Goal: Check status: Check status

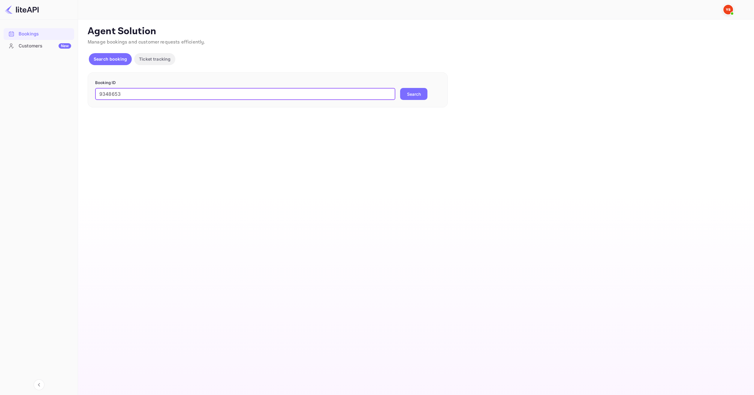
type input "9348653"
click at [419, 93] on button "Search" at bounding box center [413, 94] width 27 height 12
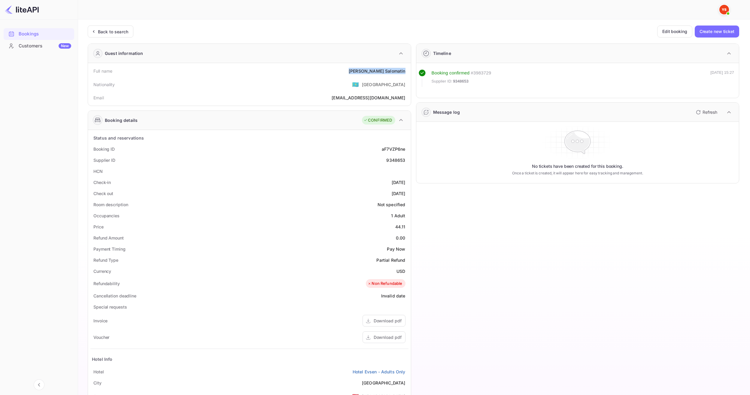
drag, startPoint x: 372, startPoint y: 68, endPoint x: 404, endPoint y: 72, distance: 32.1
click at [404, 72] on div "Full name [PERSON_NAME]" at bounding box center [249, 70] width 318 height 11
copy div "[PERSON_NAME]"
drag, startPoint x: 394, startPoint y: 224, endPoint x: 405, endPoint y: 225, distance: 10.5
click at [405, 225] on div "Price 44.11" at bounding box center [249, 226] width 318 height 11
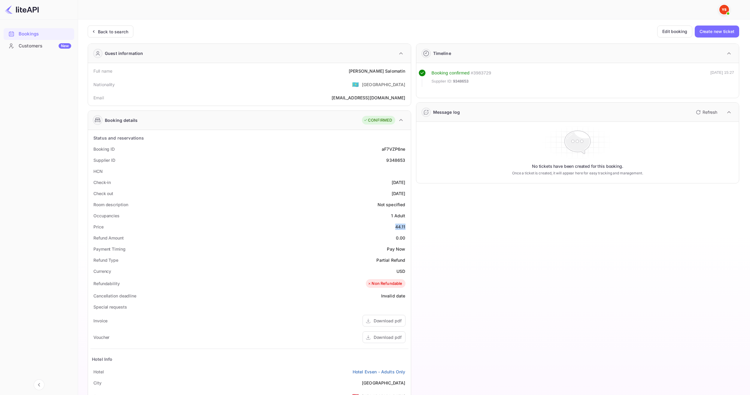
copy div "44.11"
drag, startPoint x: 395, startPoint y: 72, endPoint x: 409, endPoint y: 72, distance: 13.2
click at [409, 72] on div "Full name [PERSON_NAME] Nationality 🇰🇿 [DEMOGRAPHIC_DATA] Email [EMAIL_ADDRESS]…" at bounding box center [249, 84] width 323 height 43
